Goal: Information Seeking & Learning: Learn about a topic

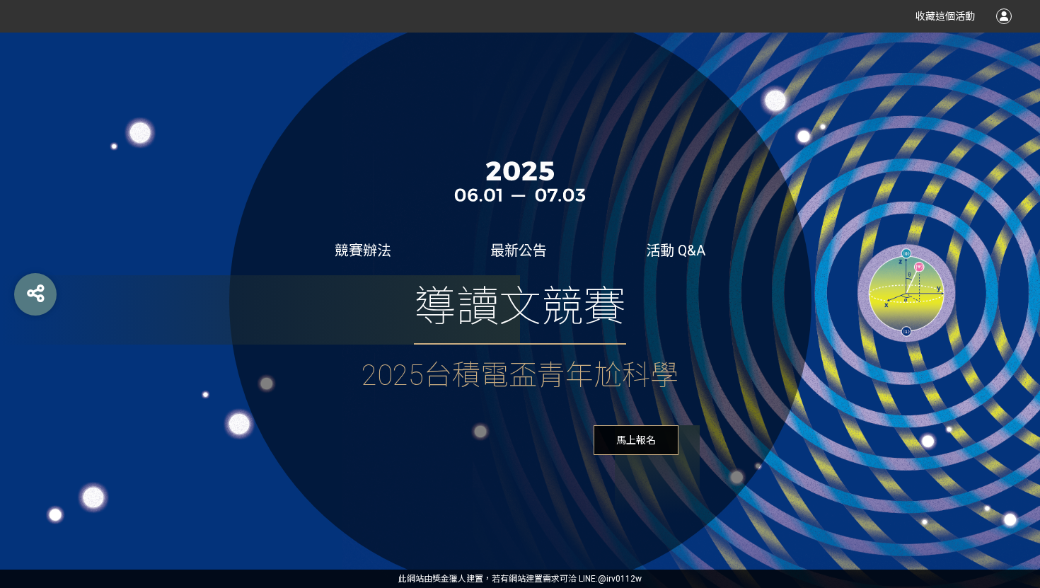
click at [472, 319] on span "導讀文競賽" at bounding box center [520, 309] width 212 height 69
click at [388, 260] on div "競賽辦法 最新公告 活動 Q&A 導讀文競賽 2025台積電盃青年尬科學 馬上報名" at bounding box center [520, 301] width 582 height 582
click at [377, 253] on link "競賽辦法" at bounding box center [363, 250] width 57 height 17
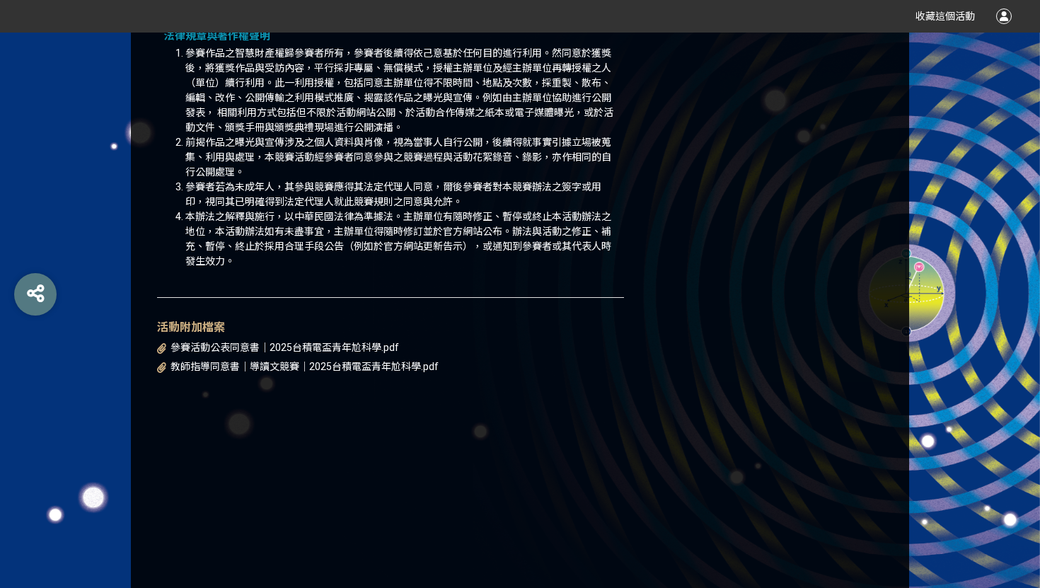
scroll to position [1791, 0]
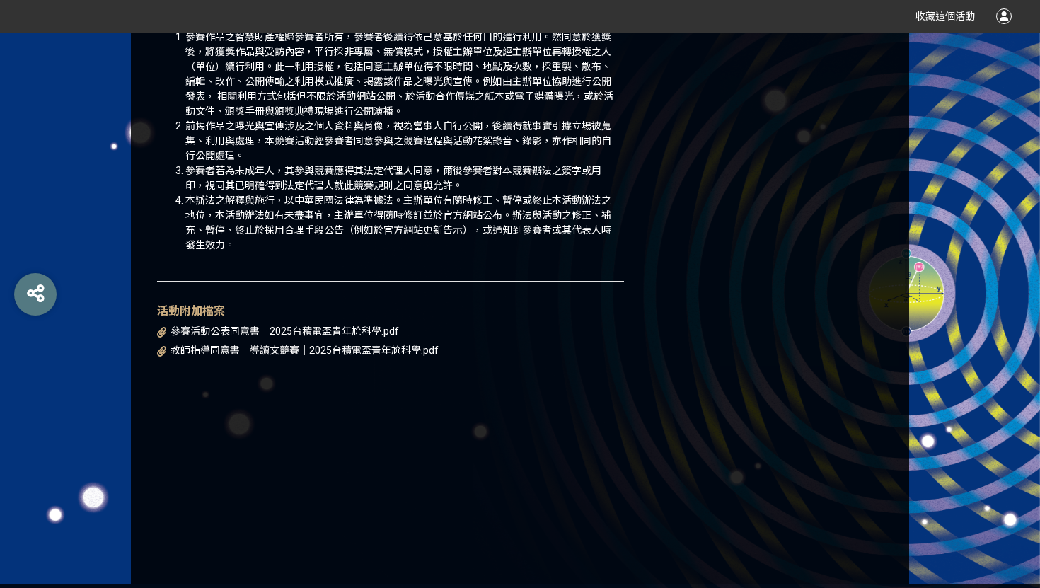
click at [359, 344] on span "教師指導同意書｜導讀文競賽｜2025台積電盃青年尬科學.pdf" at bounding box center [304, 349] width 268 height 11
click at [291, 325] on span "參賽活動公表同意書｜2025台積電盃青年尬科學.pdf" at bounding box center [284, 330] width 228 height 11
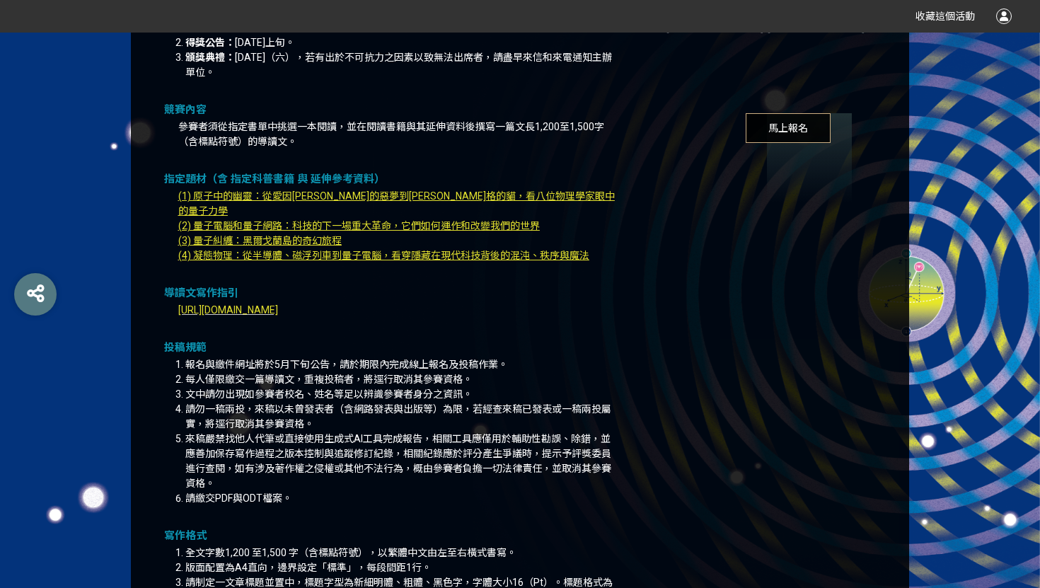
scroll to position [588, 0]
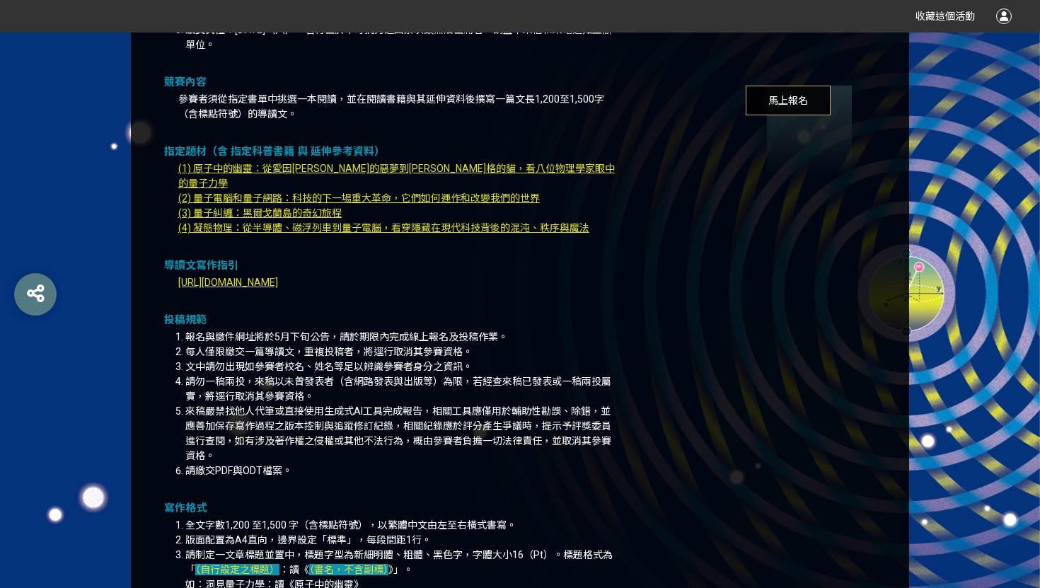
click at [278, 277] on span "[URL][DOMAIN_NAME]" at bounding box center [228, 282] width 100 height 11
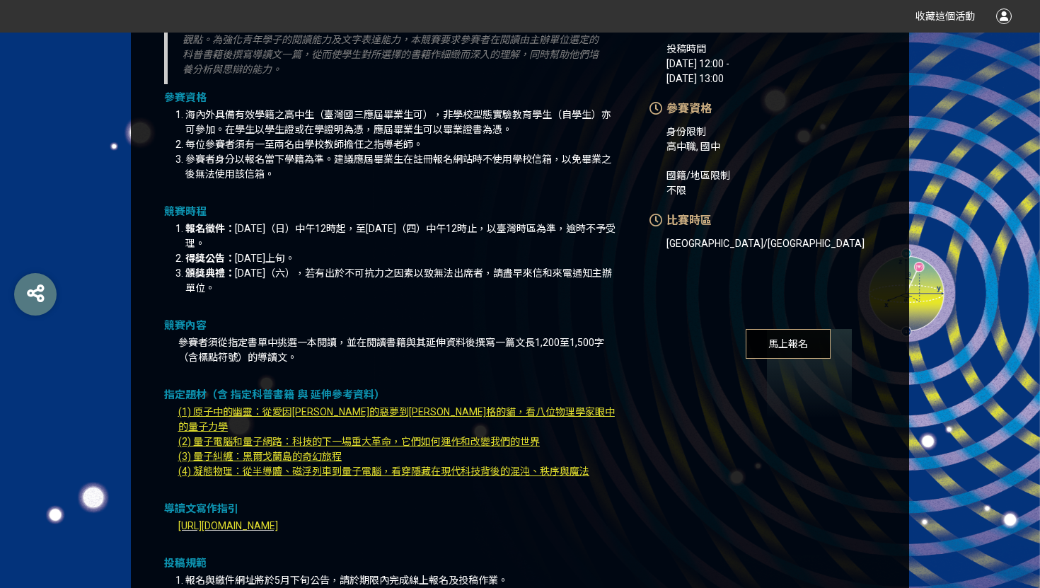
scroll to position [180, 0]
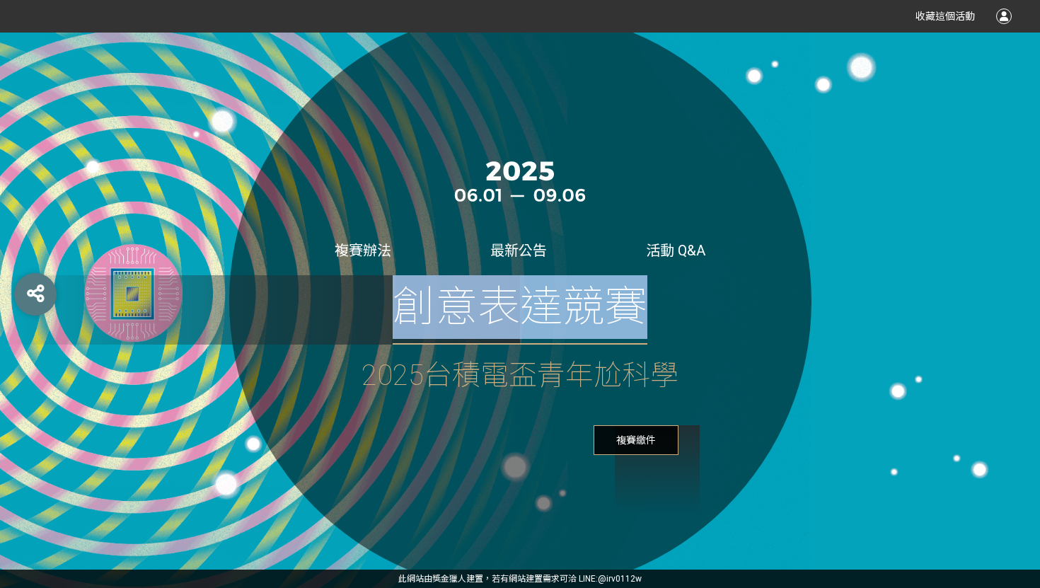
drag, startPoint x: 622, startPoint y: 306, endPoint x: 390, endPoint y: 309, distance: 232.0
click at [390, 309] on div "創意表達競賽" at bounding box center [519, 309] width 317 height 69
copy span "創意表達競賽"
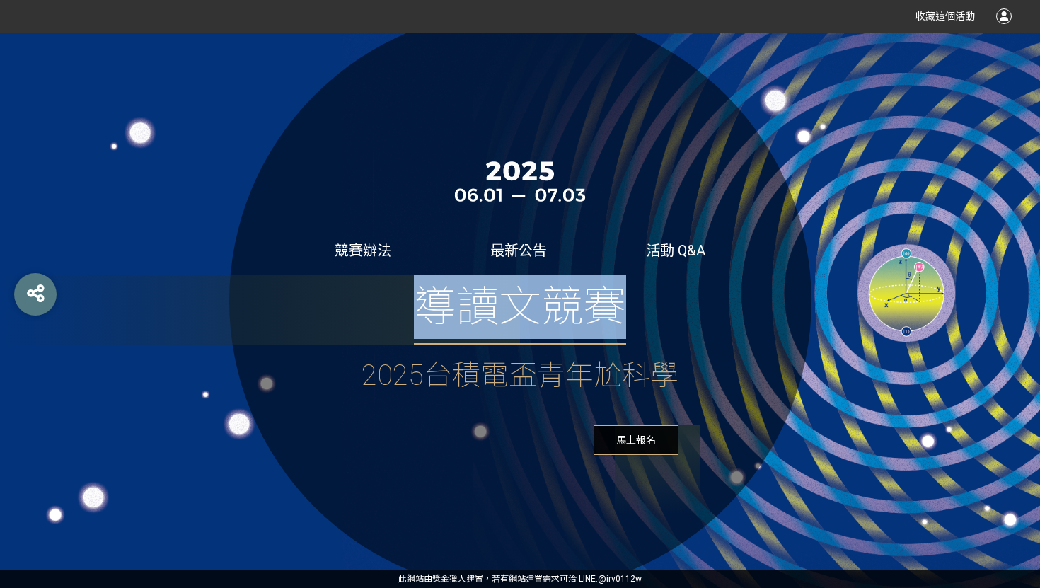
drag, startPoint x: 640, startPoint y: 306, endPoint x: 388, endPoint y: 308, distance: 251.8
click at [388, 308] on div "導讀文競賽" at bounding box center [519, 309] width 317 height 69
copy span "導讀文競賽"
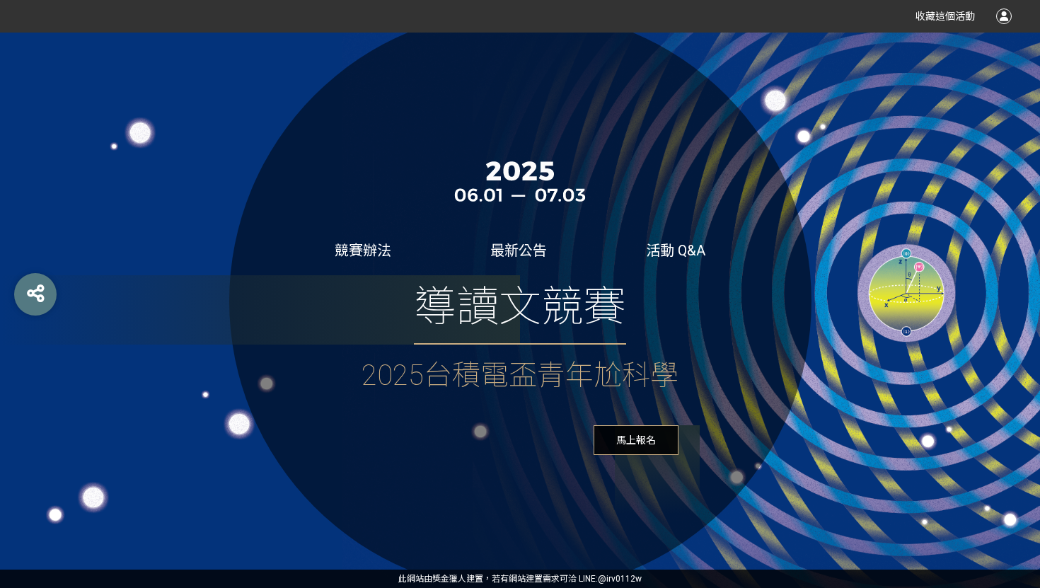
click at [646, 258] on div "競賽辦法" at bounding box center [675, 250] width 59 height 21
click at [359, 246] on link "競賽辦法" at bounding box center [363, 250] width 57 height 17
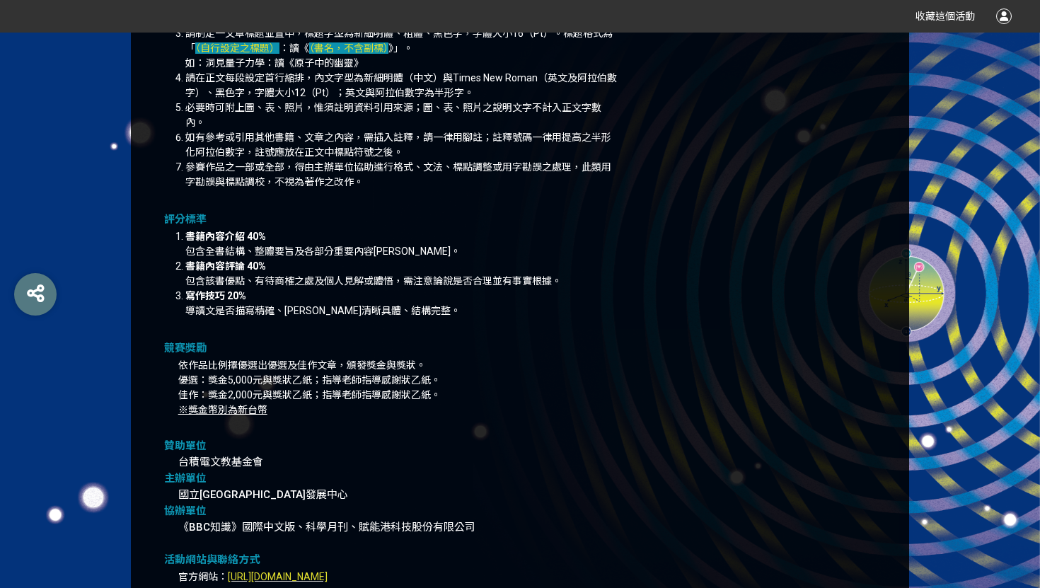
scroll to position [1110, 0]
drag, startPoint x: 169, startPoint y: 202, endPoint x: 428, endPoint y: 288, distance: 272.6
click at [430, 287] on div "在當代，傳播知識的途徑相當多元，人們可以透過文字、聲音、影像等多種媒介傳達各種知識與觀點。為強化青年學子的閱讀能力及文字表達能力，本競賽要求參賽者在閱讀由主辦…" at bounding box center [390, 96] width 467 height 1688
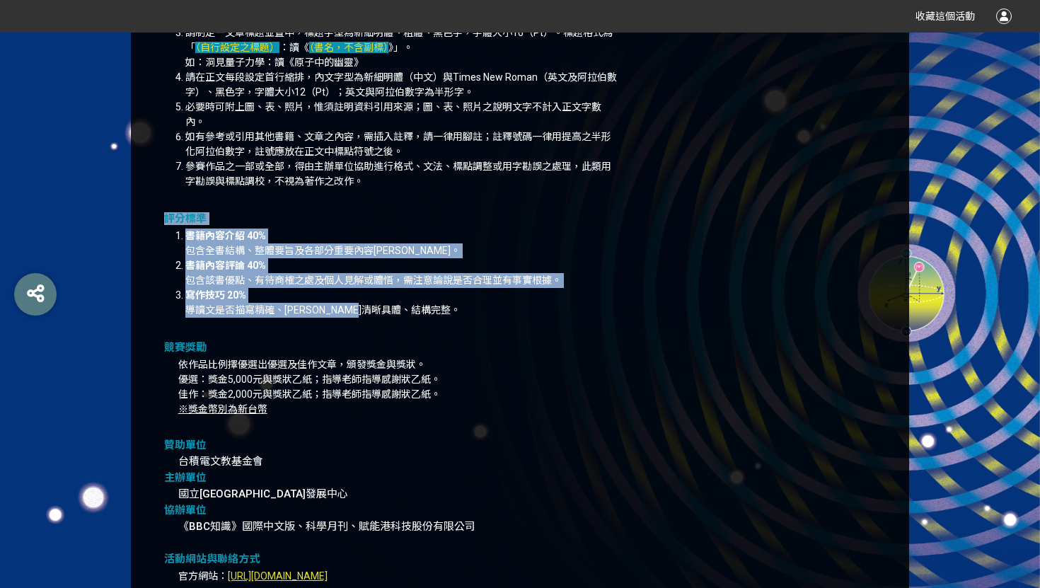
drag, startPoint x: 410, startPoint y: 299, endPoint x: 158, endPoint y: 202, distance: 270.5
click at [157, 202] on div "在當代，傳播知識的途徑相當多元，人們可以透過文字、聲音、影像等多種媒介傳達各種知識與觀點。為強化青年學子的閱讀能力及文字表達能力，本競賽要求參賽者在閱讀由主辦…" at bounding box center [390, 96] width 467 height 1688
copy div "評分標準 書籍內容介紹 40% 包含全書結構、整體要旨及各部分重要內容陳述。 書籍內容評論 40% 包含該書優點、有待商榷之處及個人見解或體悟，需注意論說是否…"
